Goal: Find specific page/section: Find specific page/section

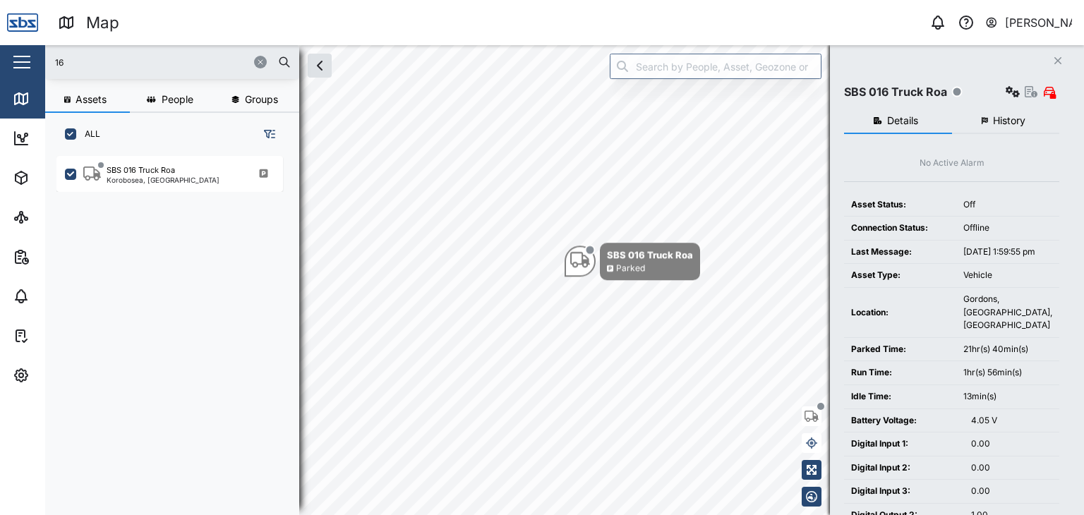
scroll to position [342, 220]
click at [73, 68] on input "16" at bounding box center [172, 62] width 237 height 21
drag, startPoint x: 100, startPoint y: 61, endPoint x: 11, endPoint y: 52, distance: 89.4
click at [11, 52] on div "Map 0 [PERSON_NAME] Close Map Dashboard Assets ATS Camera Generator Personnel T…" at bounding box center [542, 257] width 1084 height 515
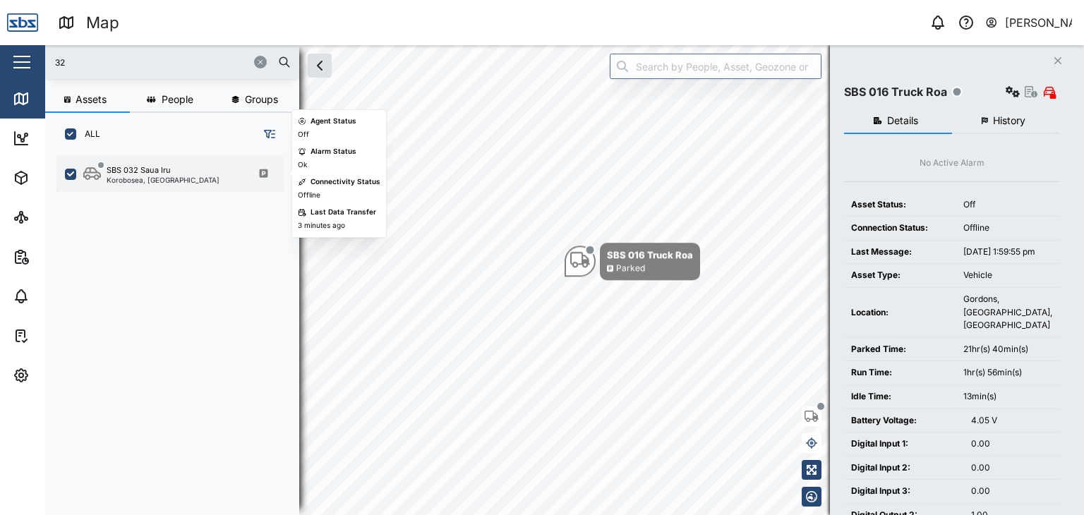
click at [147, 177] on div "Korobosea, [GEOGRAPHIC_DATA]" at bounding box center [163, 180] width 113 height 7
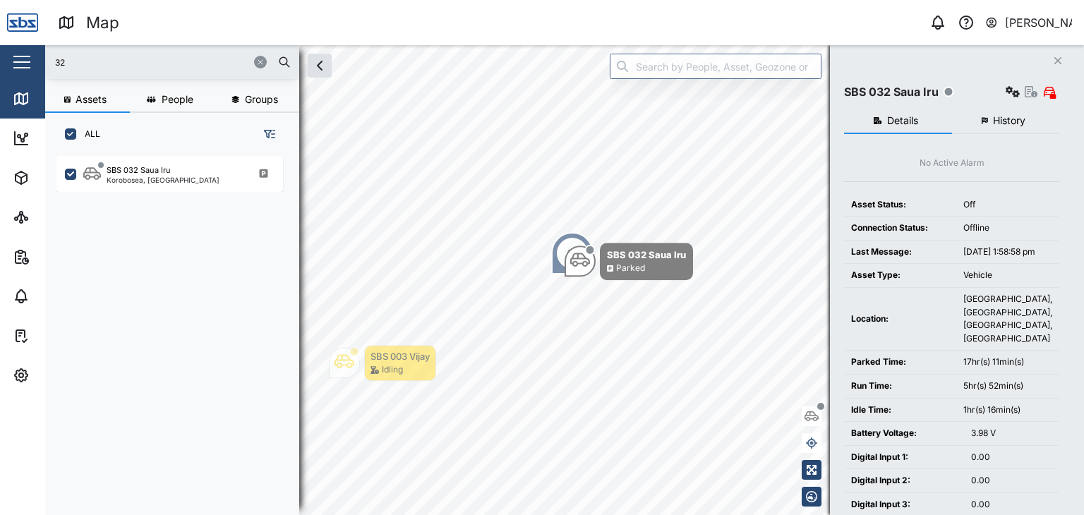
drag, startPoint x: 81, startPoint y: 66, endPoint x: 16, endPoint y: 68, distance: 65.0
click at [16, 68] on div "Map 0 [PERSON_NAME] Close Map Dashboard Assets ATS Camera Generator Personnel T…" at bounding box center [542, 257] width 1084 height 515
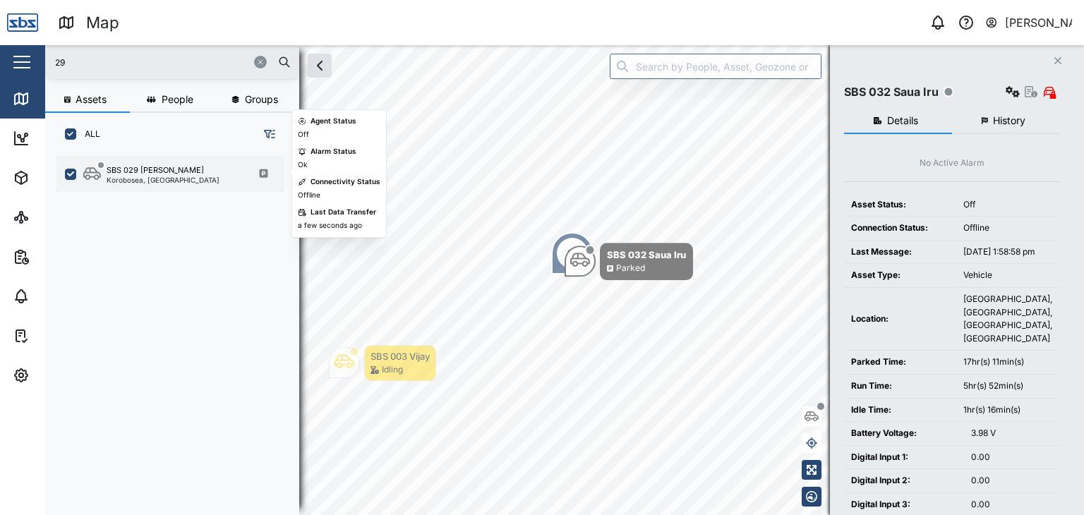
click at [157, 177] on div "Korobosea, [GEOGRAPHIC_DATA]" at bounding box center [163, 180] width 113 height 7
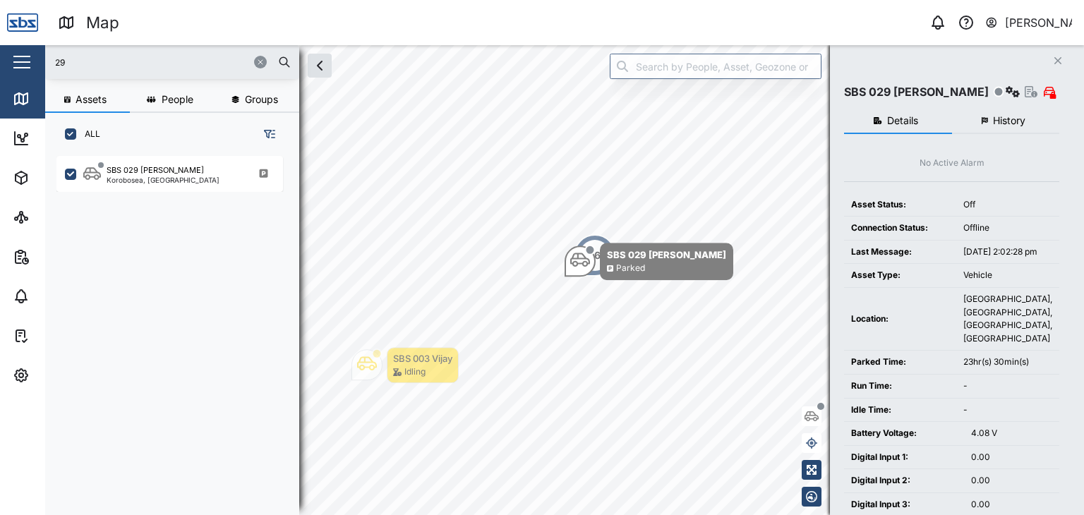
drag, startPoint x: 87, startPoint y: 57, endPoint x: 42, endPoint y: 58, distance: 44.5
click at [42, 58] on div "Map 0 [PERSON_NAME] Close Map Dashboard Assets ATS Camera Generator Personnel T…" at bounding box center [542, 257] width 1084 height 515
type input "3"
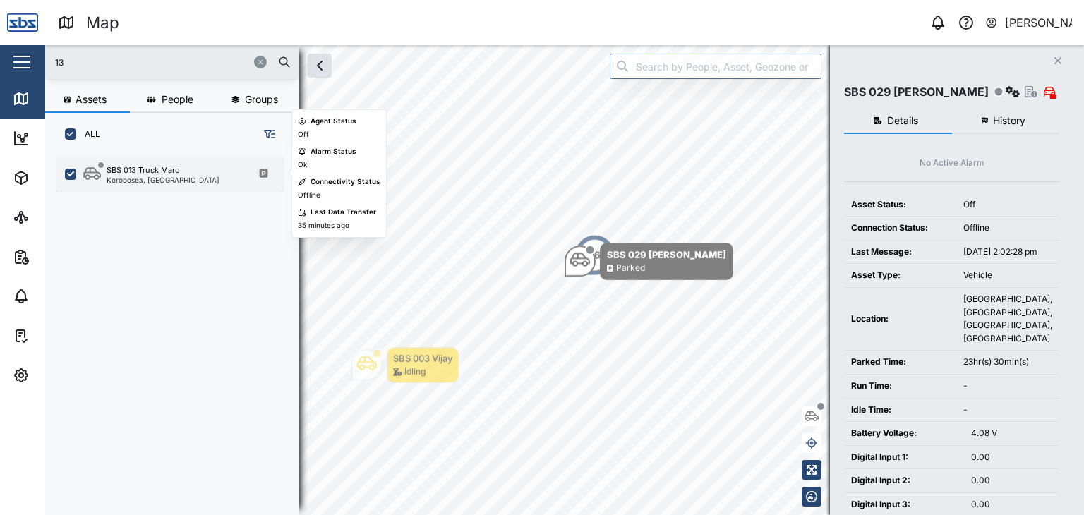
click at [168, 165] on div "SBS 013 Truck Maro" at bounding box center [143, 171] width 73 height 12
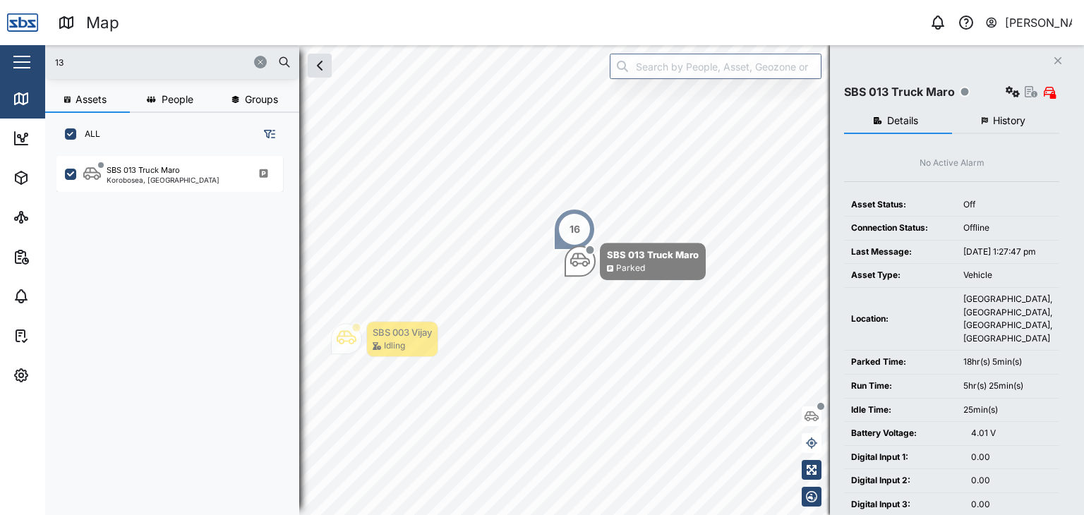
drag, startPoint x: 68, startPoint y: 63, endPoint x: 17, endPoint y: 62, distance: 50.8
click at [17, 62] on div "Map 0 [PERSON_NAME] Close Map Dashboard Assets ATS Camera Generator Personnel T…" at bounding box center [542, 257] width 1084 height 515
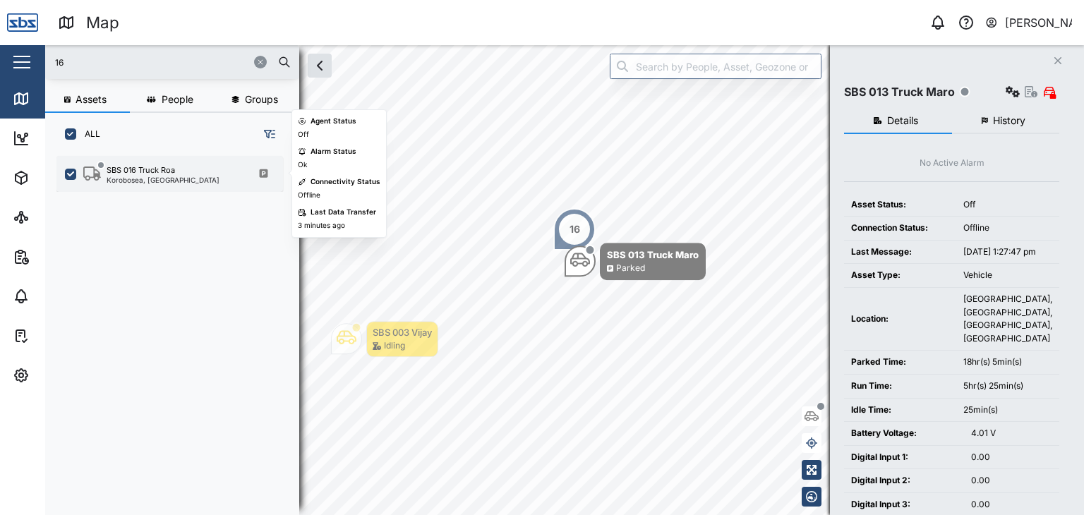
click at [154, 179] on div "Korobosea, [GEOGRAPHIC_DATA]" at bounding box center [163, 180] width 113 height 7
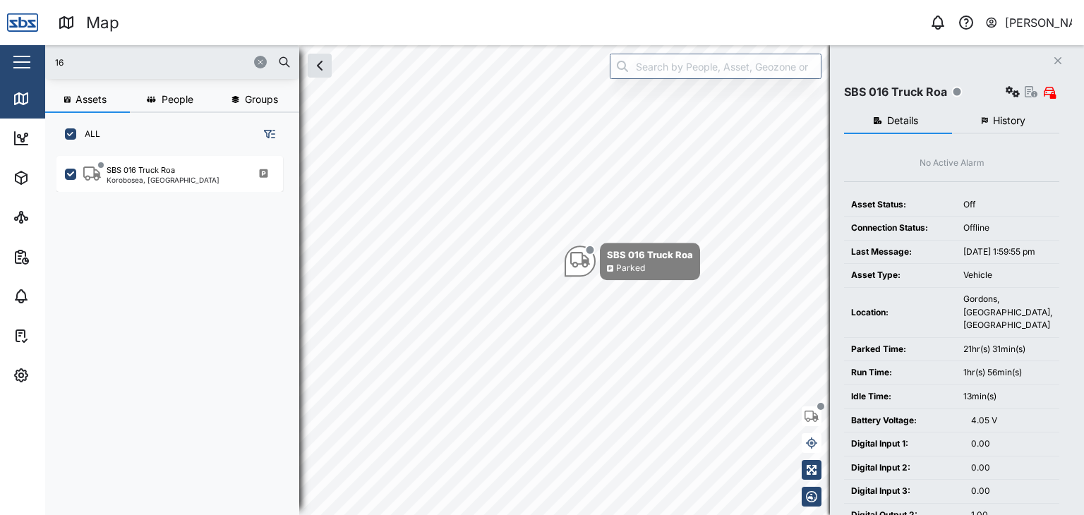
drag, startPoint x: 65, startPoint y: 63, endPoint x: 35, endPoint y: 64, distance: 30.4
click at [35, 64] on div "Map 0 [PERSON_NAME] Close Map Dashboard Assets ATS Camera Generator Personnel T…" at bounding box center [542, 257] width 1084 height 515
type input "003"
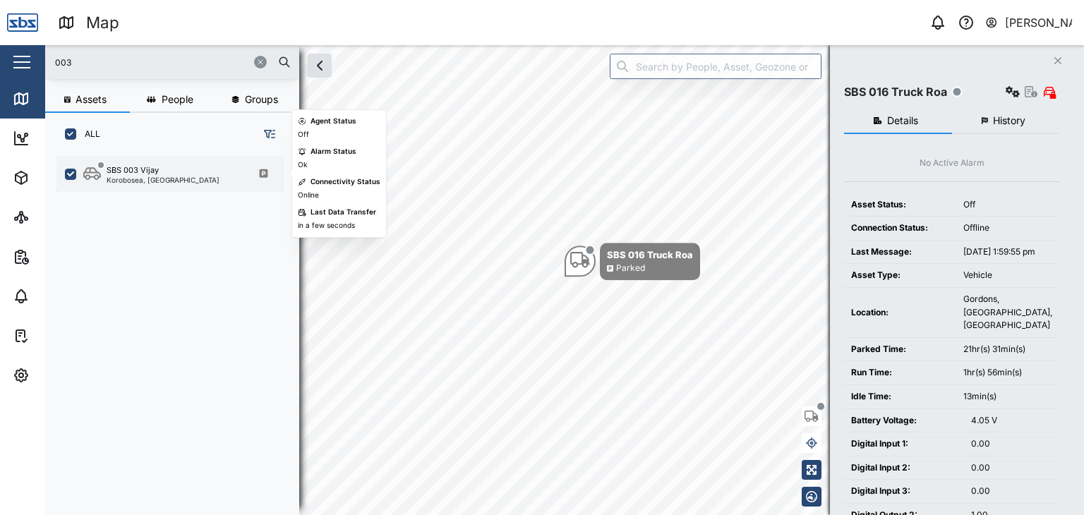
click at [162, 172] on div "SBS 003 Vijay" at bounding box center [163, 171] width 113 height 12
